Goal: Transaction & Acquisition: Purchase product/service

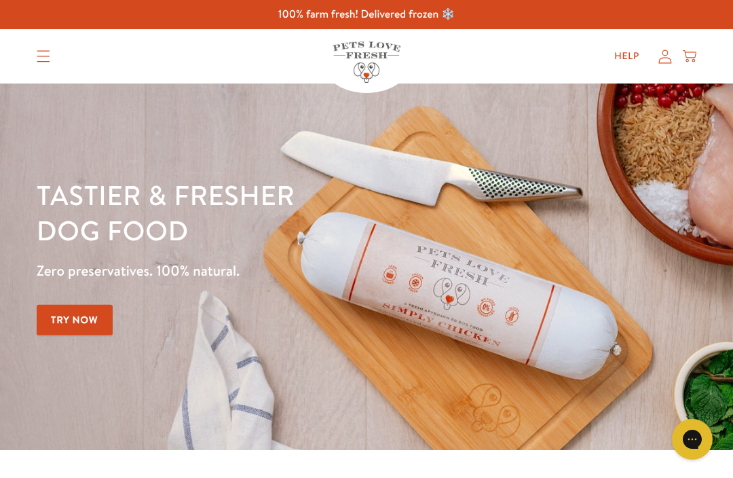
click at [88, 313] on link "Try Now" at bounding box center [75, 320] width 76 height 31
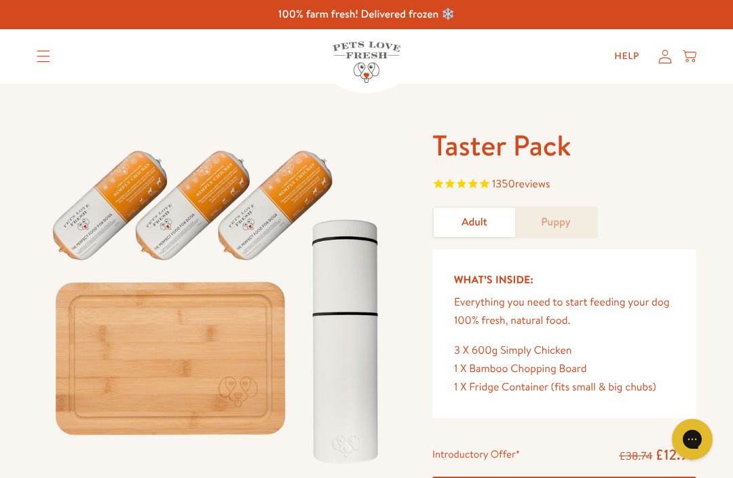
click at [564, 225] on link "Puppy" at bounding box center [555, 222] width 81 height 29
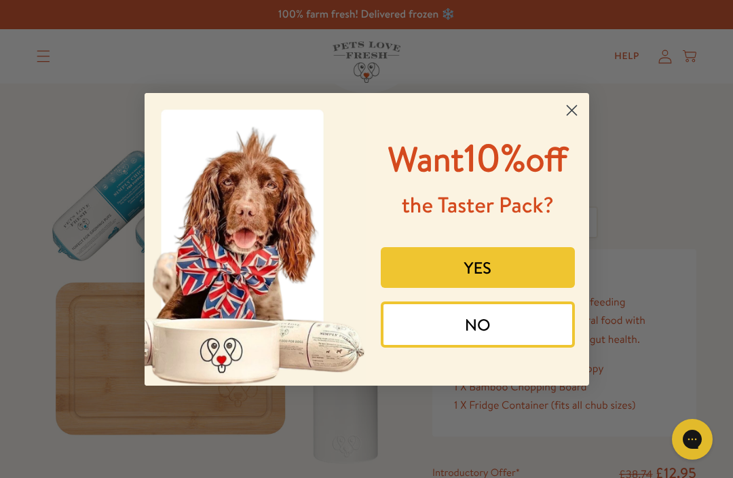
click at [493, 288] on button "YES" at bounding box center [478, 267] width 194 height 41
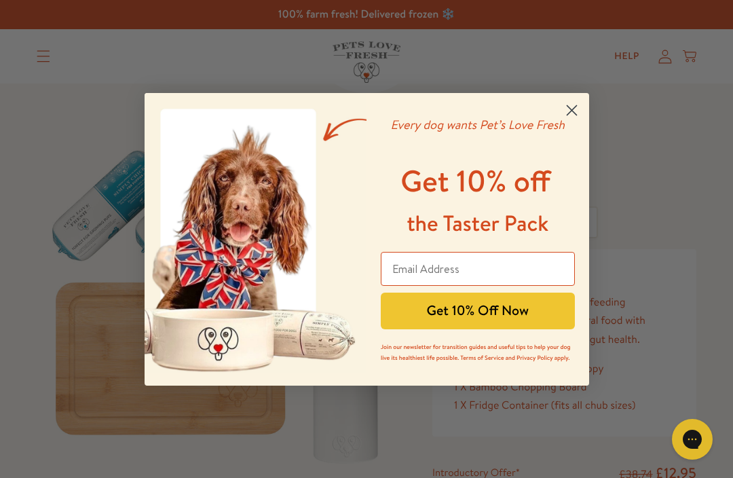
click at [455, 275] on input "Email Address" at bounding box center [478, 269] width 194 height 34
type input "anitawharton@hotmail.co.uk"
click at [491, 316] on button "Get 10% Off Now" at bounding box center [478, 310] width 194 height 37
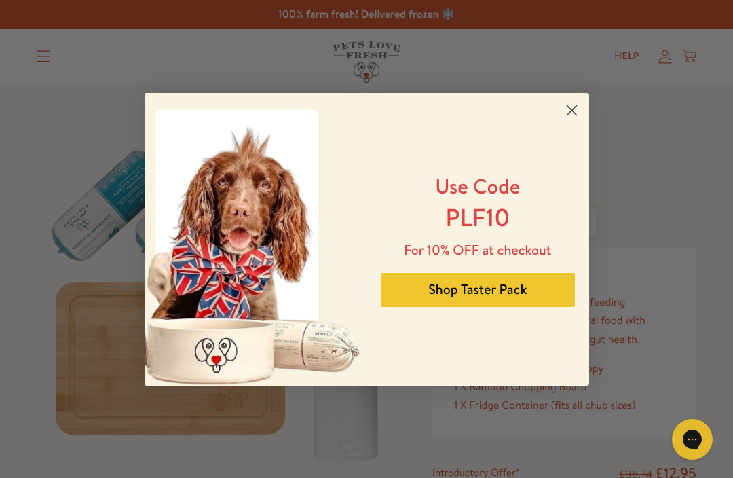
click at [482, 297] on button "Shop Taster Pack" at bounding box center [478, 290] width 194 height 34
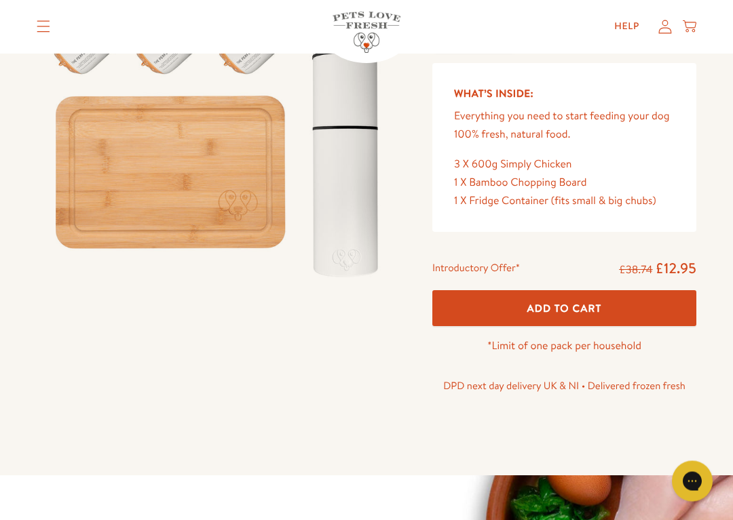
scroll to position [198, 0]
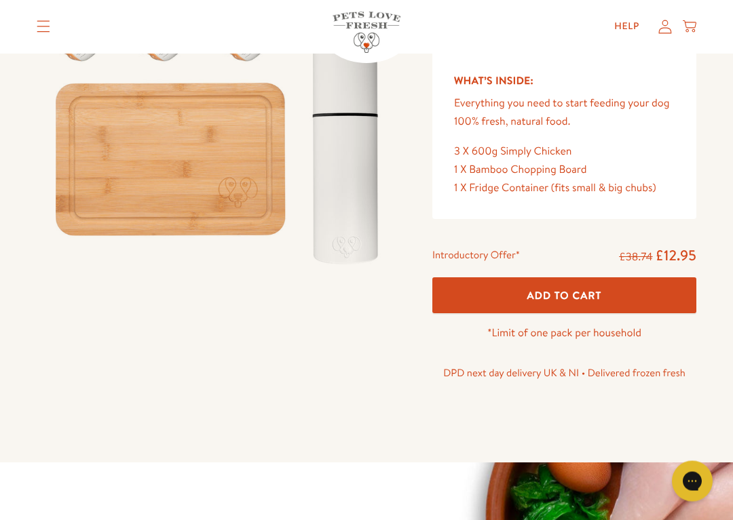
click at [581, 289] on span "Add To Cart" at bounding box center [564, 296] width 75 height 14
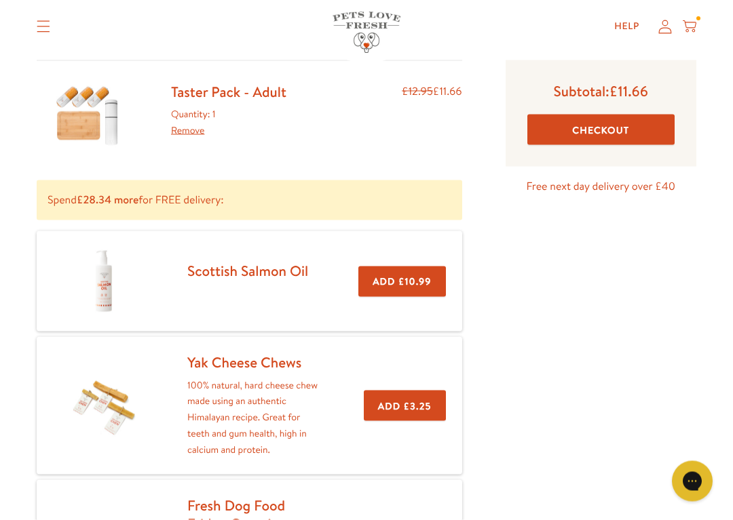
scroll to position [94, 0]
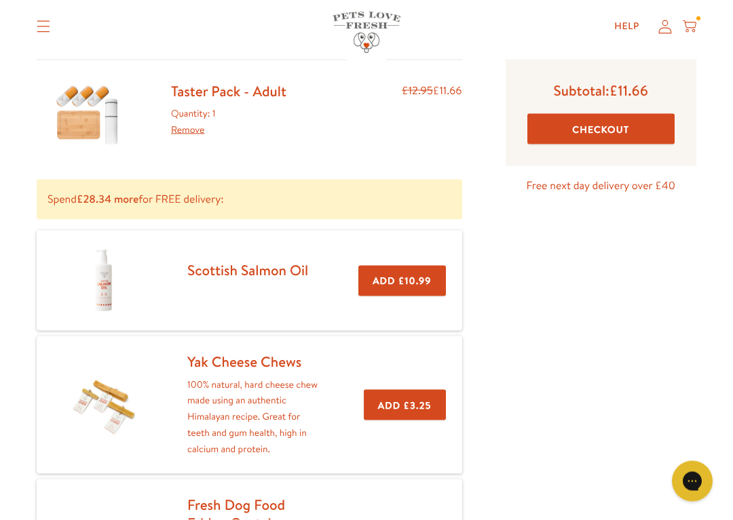
click at [427, 414] on button "Add £3.25" at bounding box center [405, 405] width 82 height 31
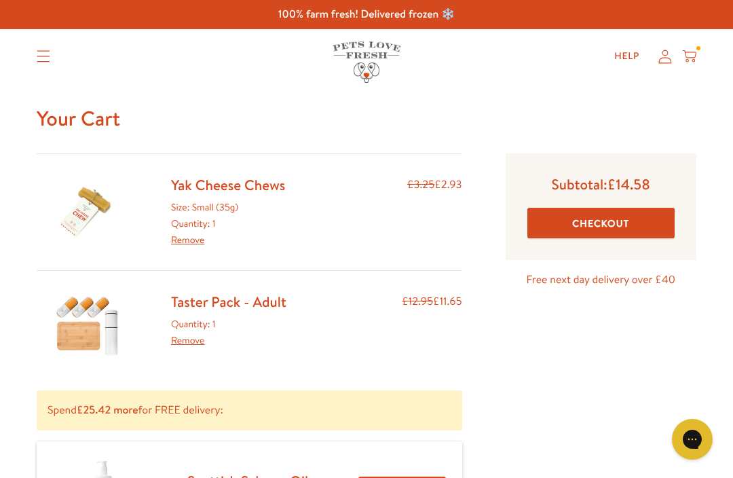
click at [603, 235] on button "Checkout" at bounding box center [600, 223] width 147 height 31
